Goal: Find specific page/section: Find specific page/section

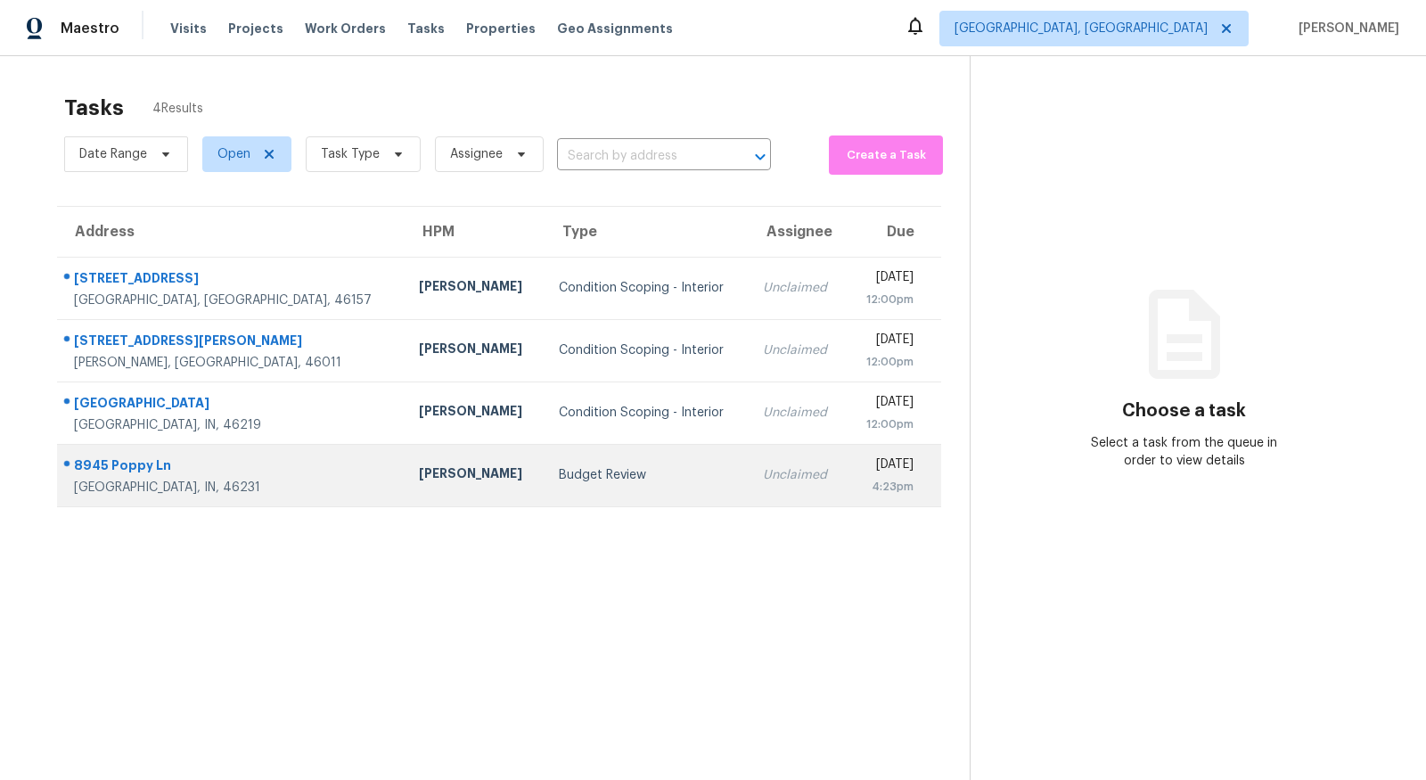
click at [167, 476] on div "8945 Poppy Ln" at bounding box center [232, 467] width 316 height 22
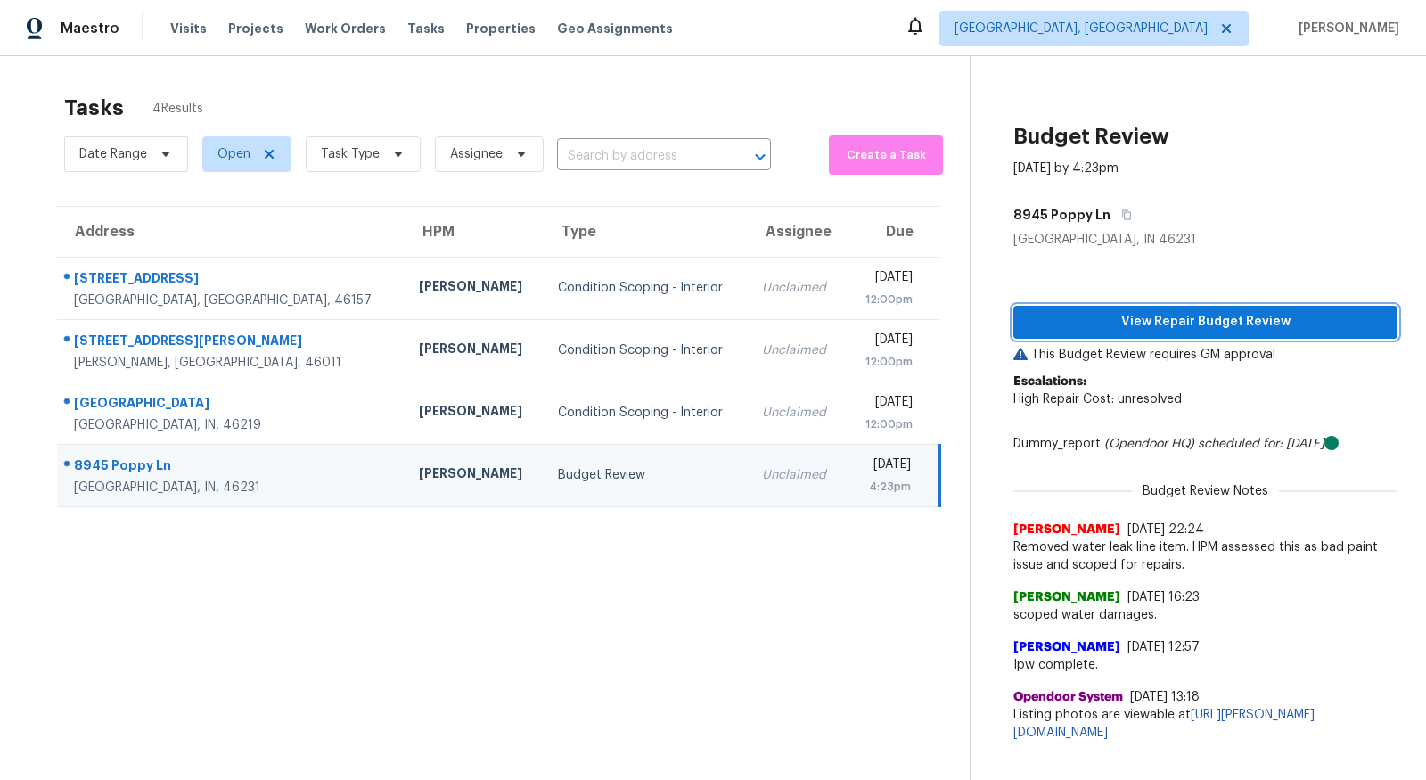
click at [1261, 309] on button "View Repair Budget Review" at bounding box center [1206, 322] width 384 height 33
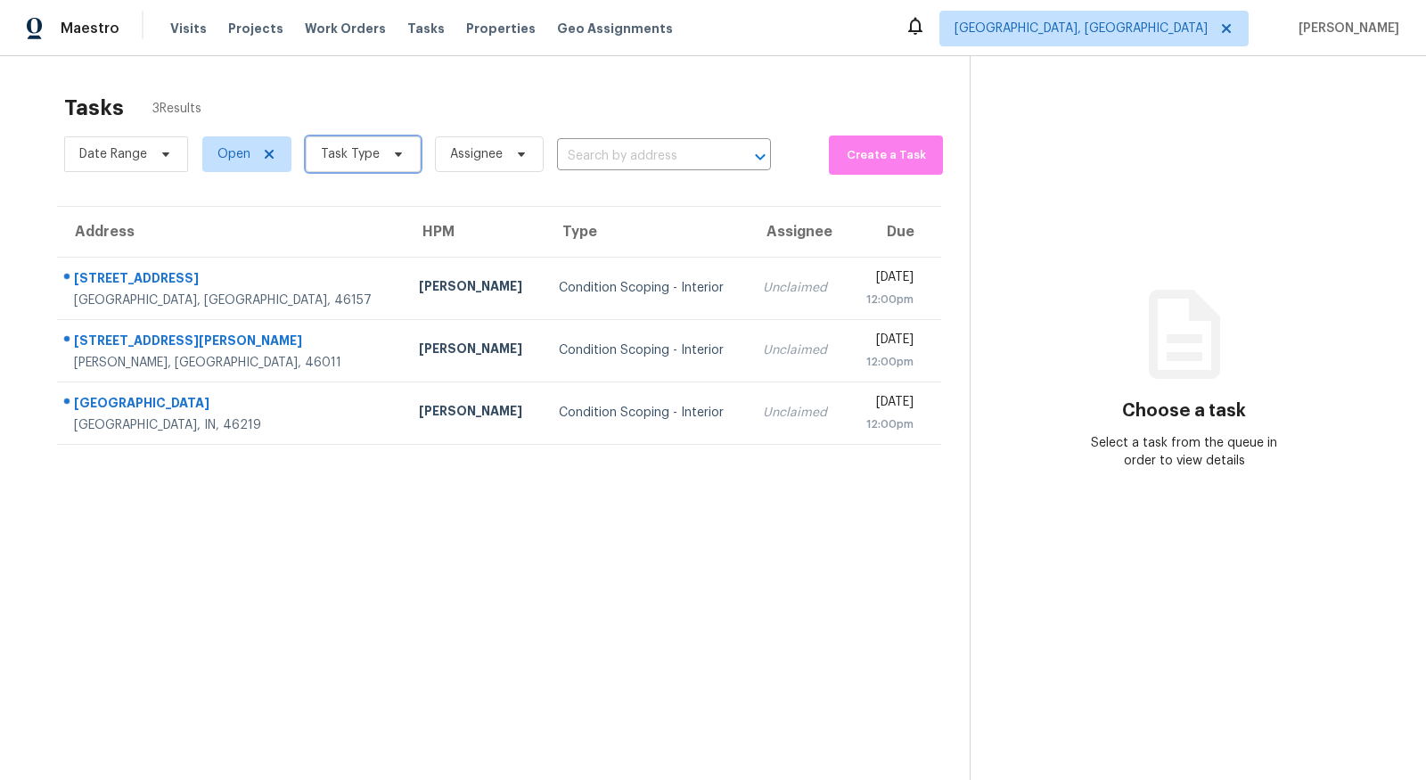
click at [389, 144] on span "Task Type" at bounding box center [363, 154] width 115 height 36
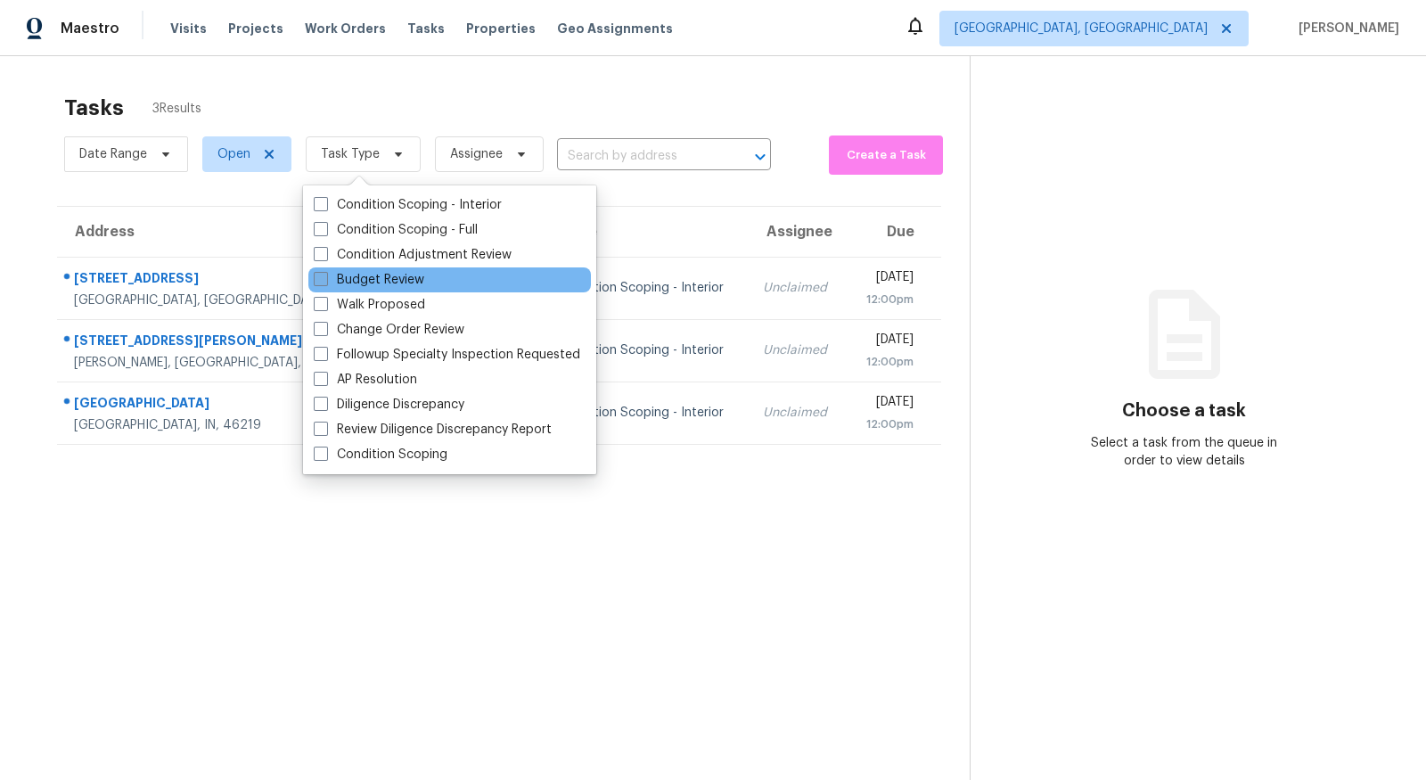
click at [404, 276] on label "Budget Review" at bounding box center [369, 280] width 111 height 18
click at [325, 276] on input "Budget Review" at bounding box center [320, 277] width 12 height 12
checkbox input "true"
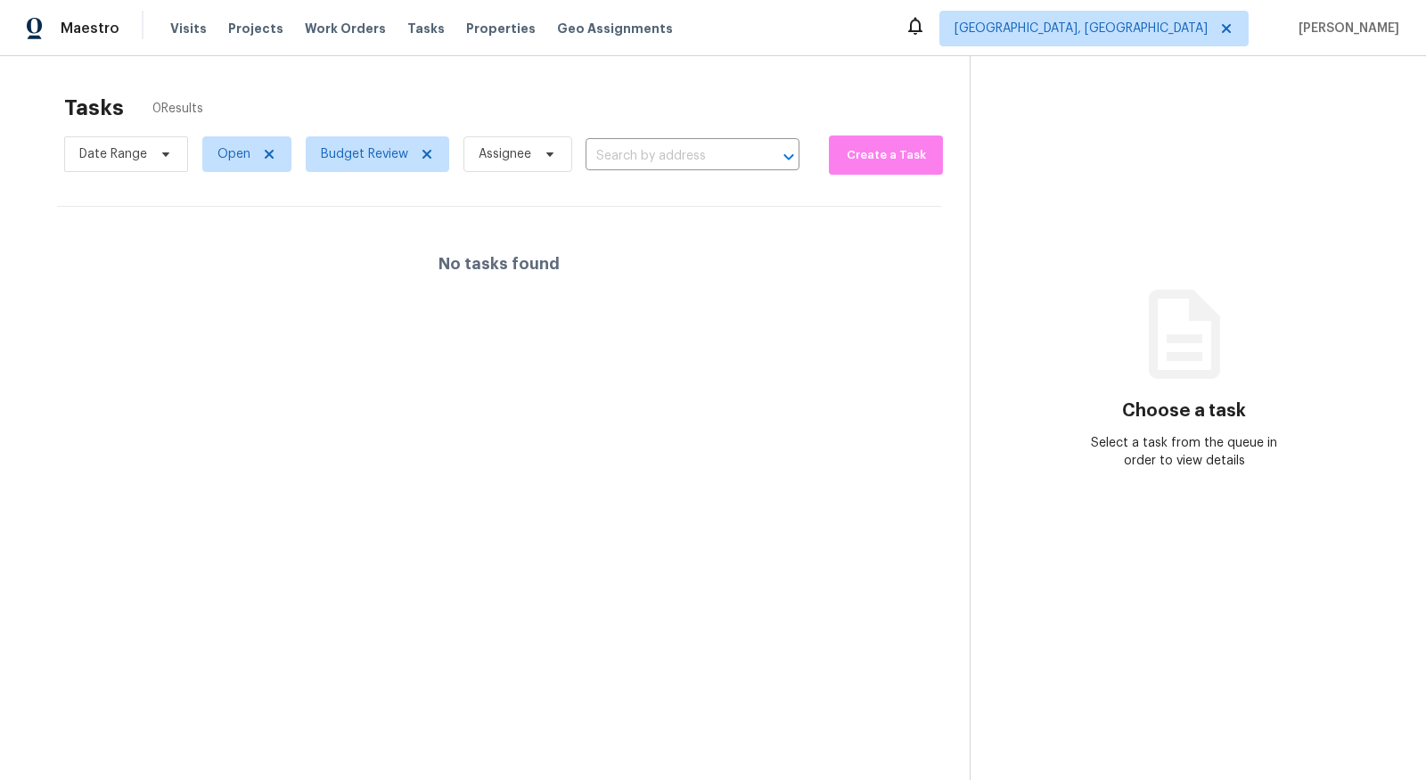
click at [645, 101] on div "Tasks 0 Results" at bounding box center [517, 108] width 906 height 46
click at [424, 143] on span "Budget Review" at bounding box center [378, 154] width 144 height 36
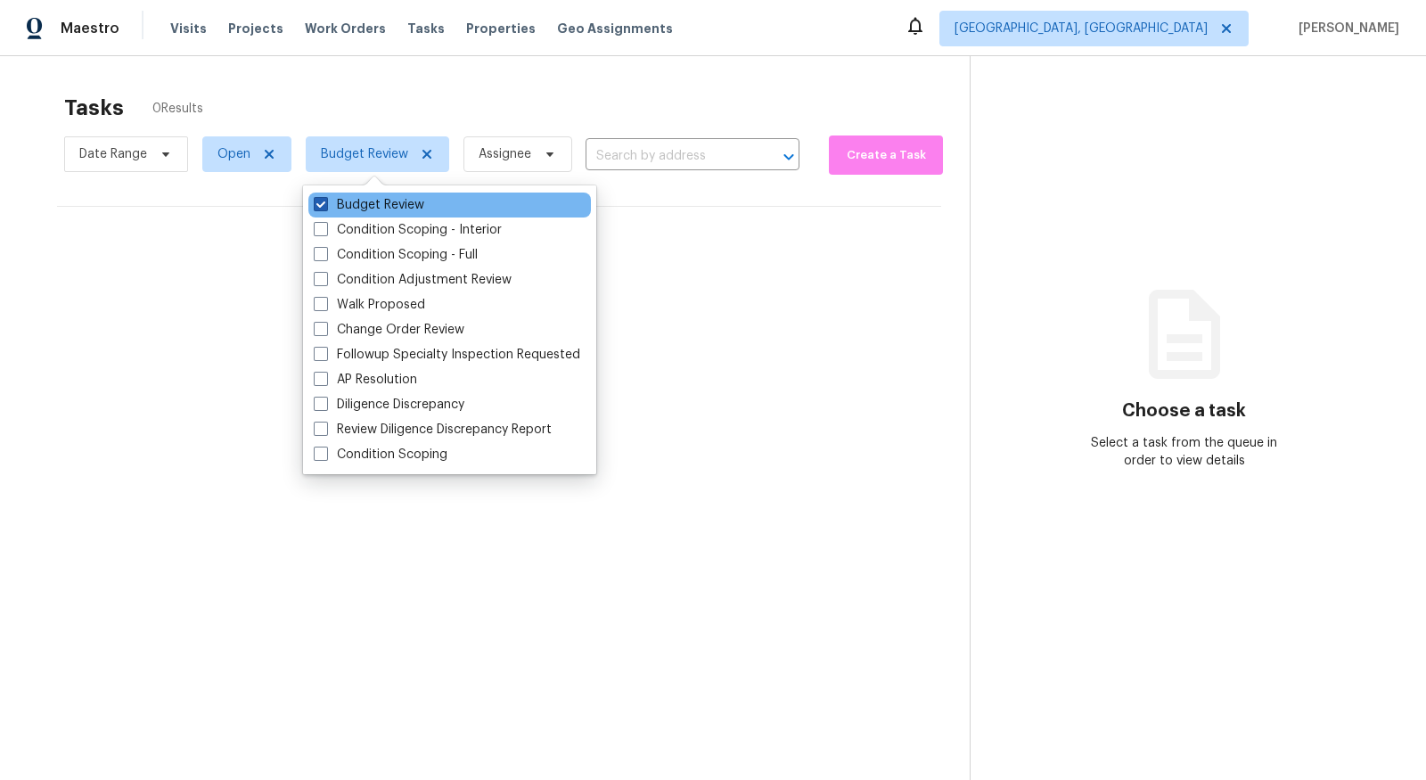
click at [324, 201] on span at bounding box center [321, 204] width 14 height 14
click at [324, 201] on input "Budget Review" at bounding box center [320, 202] width 12 height 12
checkbox input "false"
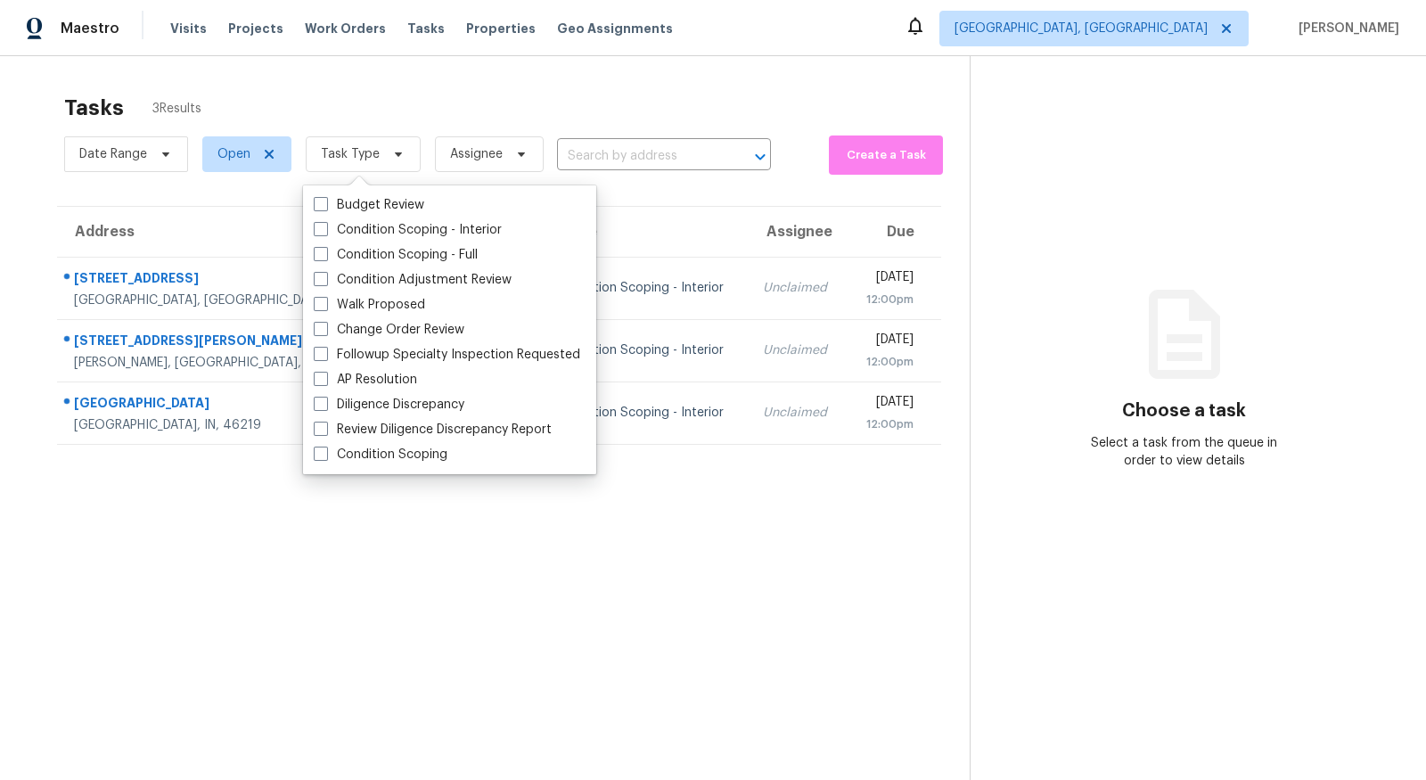
click at [291, 571] on section "Tasks 3 Results Date Range Open Task Type Assignee ​ Create a Task Address HPM …" at bounding box center [499, 461] width 941 height 752
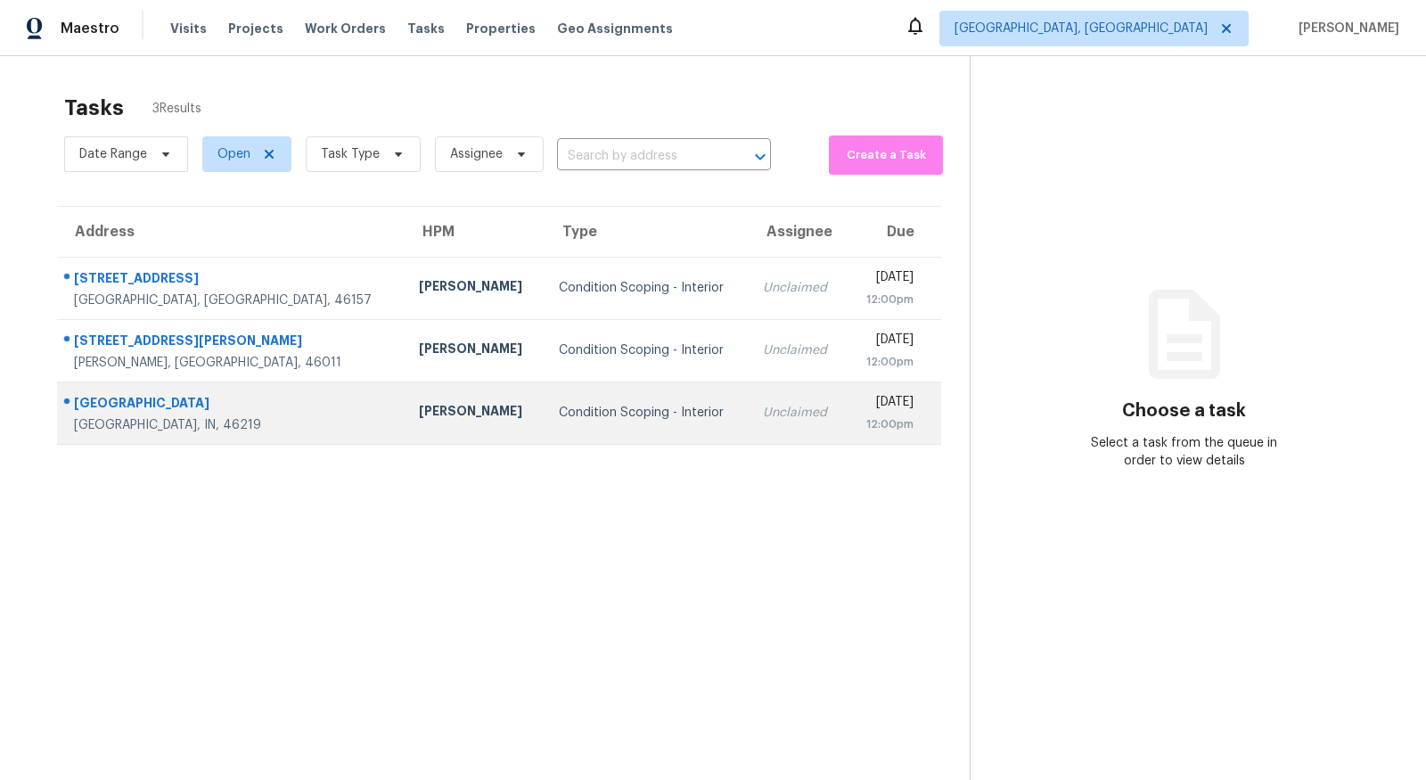
click at [142, 403] on div "8723 Bermuda Dr" at bounding box center [232, 405] width 316 height 22
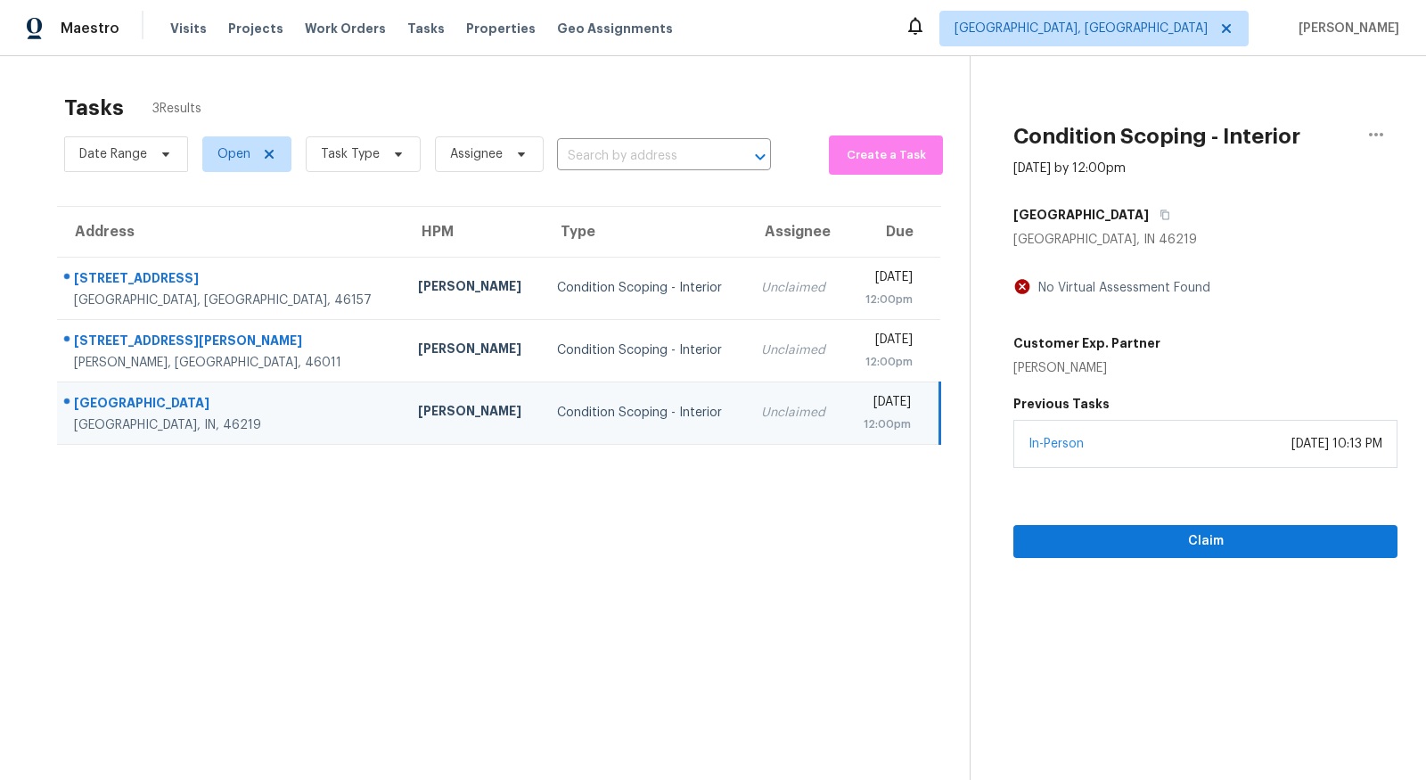
click at [1073, 223] on h5 "8723 Bermuda Dr" at bounding box center [1082, 215] width 136 height 18
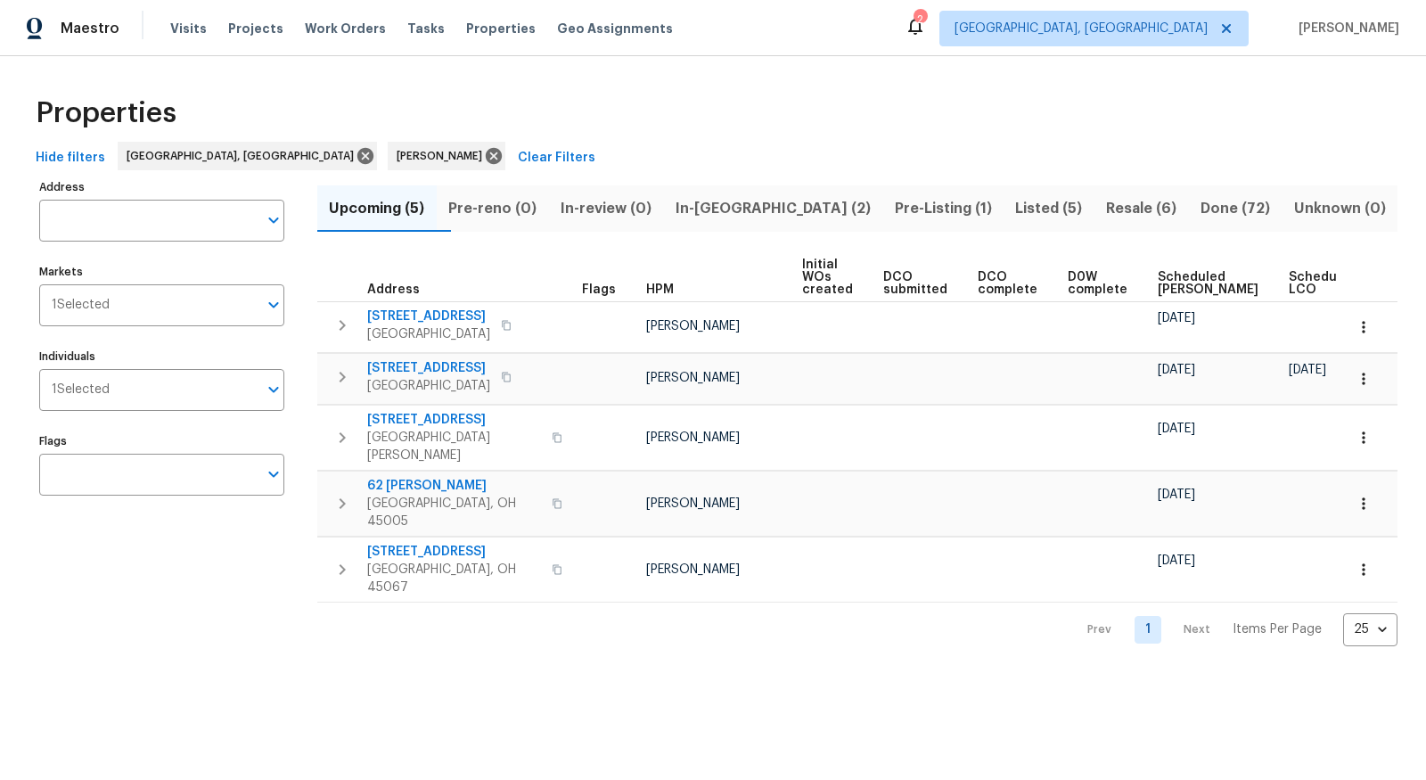
click at [893, 203] on span "Pre-Listing (1)" at bounding box center [943, 208] width 100 height 25
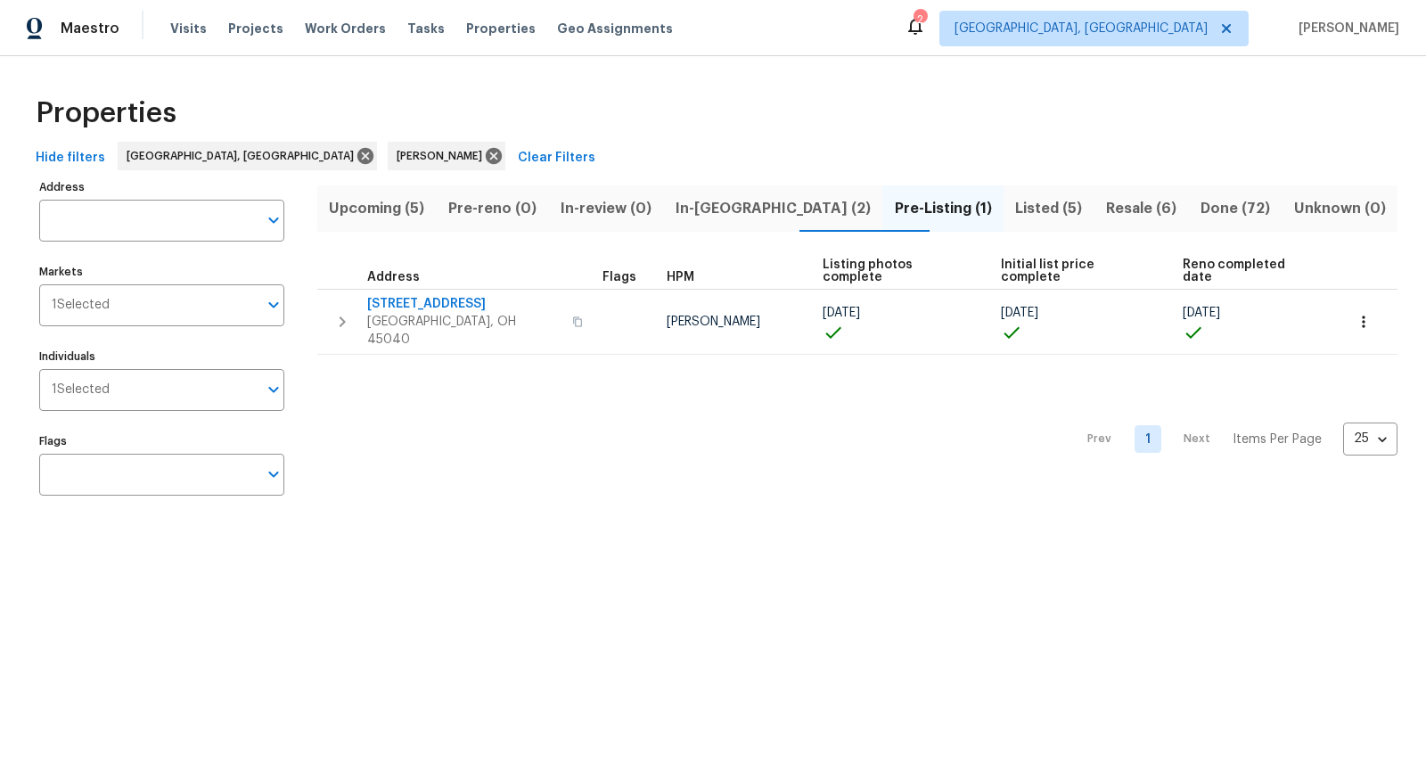
click at [743, 207] on span "In-reno (2)" at bounding box center [773, 208] width 198 height 25
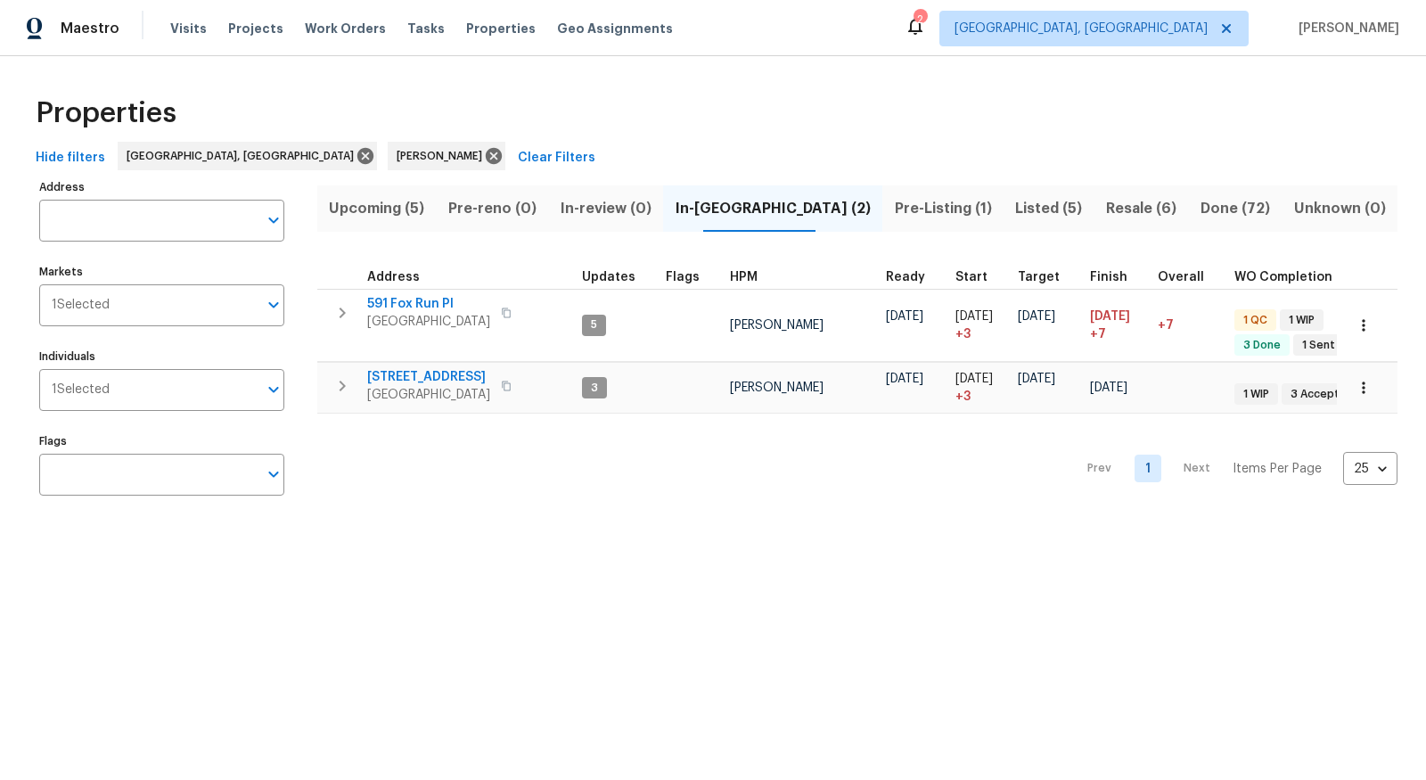
click at [1014, 211] on span "Listed (5)" at bounding box center [1049, 208] width 70 height 25
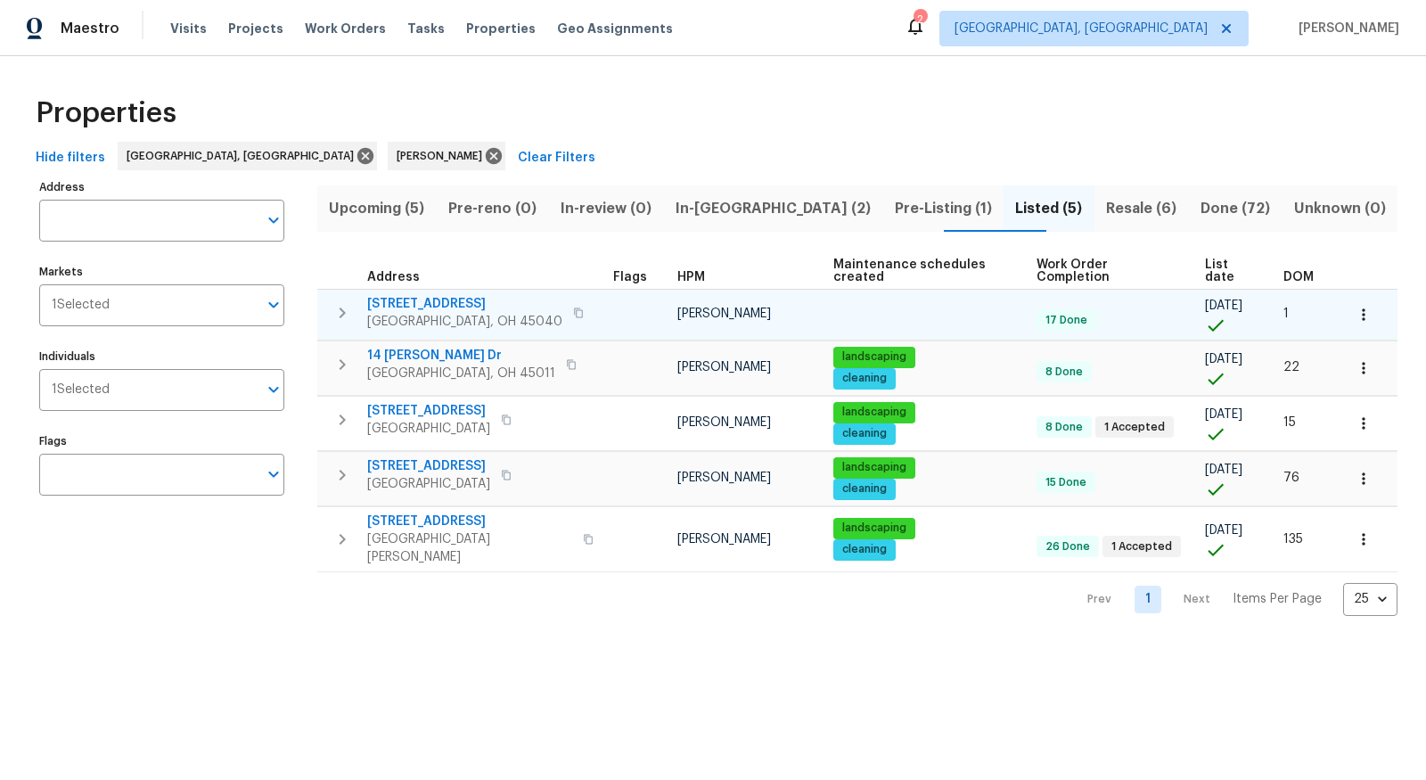
click at [440, 295] on span "5375 Wandering Way" at bounding box center [464, 304] width 195 height 18
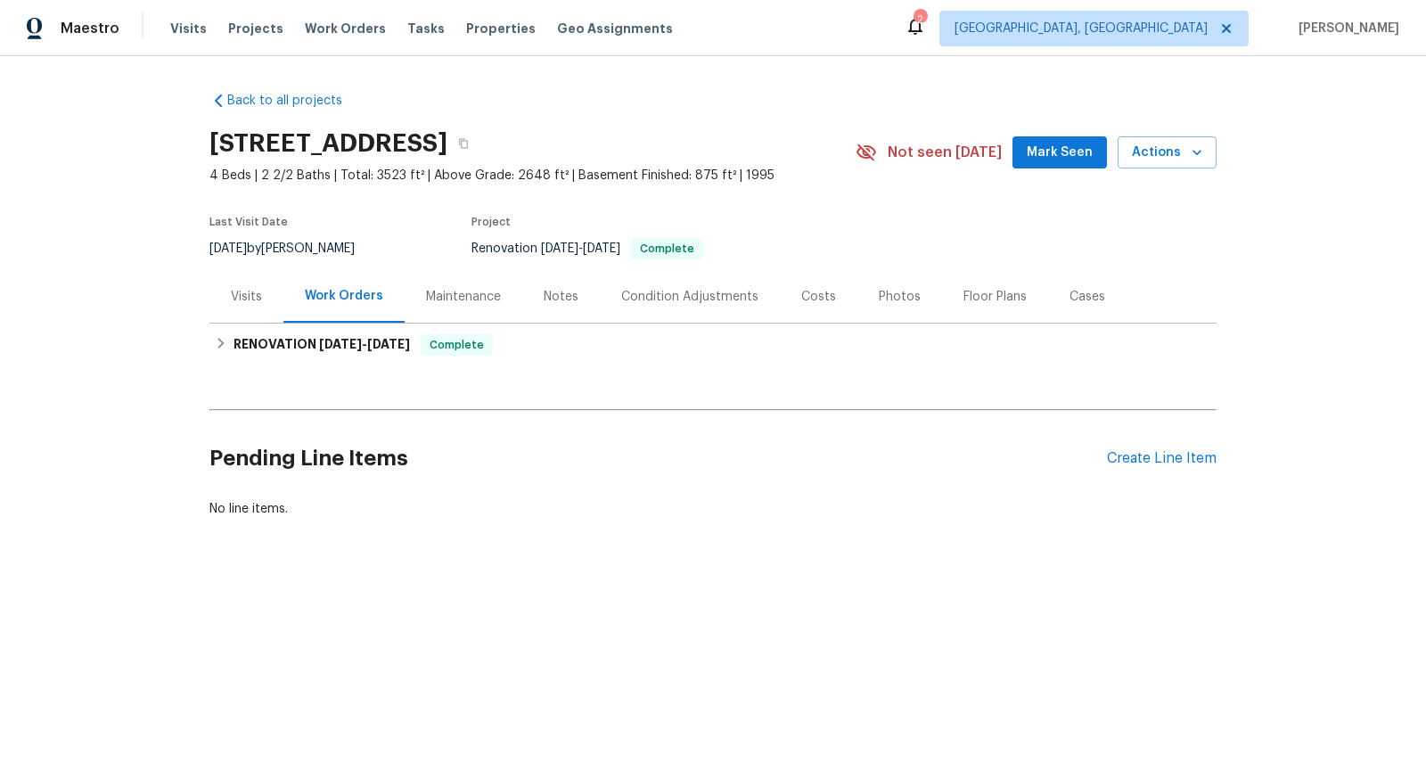
click at [903, 300] on div "Photos" at bounding box center [900, 297] width 42 height 18
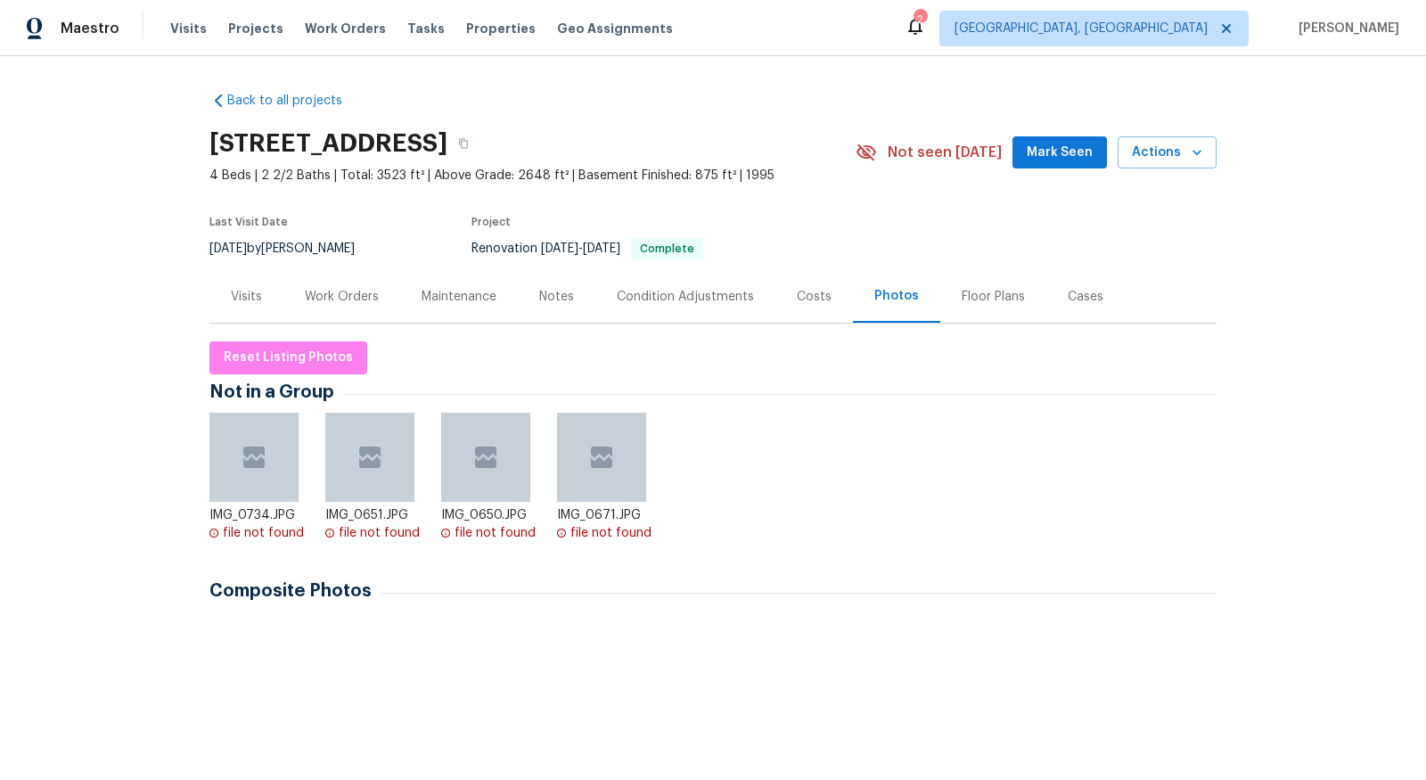
scroll to position [12, 0]
